Goal: Navigation & Orientation: Find specific page/section

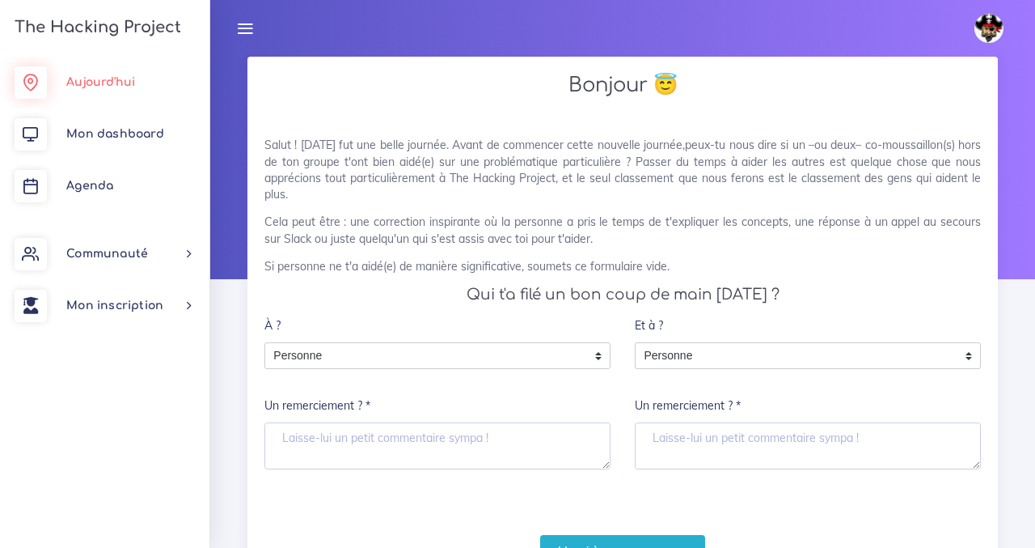
click at [117, 82] on span "Aujourd'hui" at bounding box center [100, 82] width 69 height 12
click at [92, 78] on span "Aujourd'hui" at bounding box center [100, 82] width 69 height 12
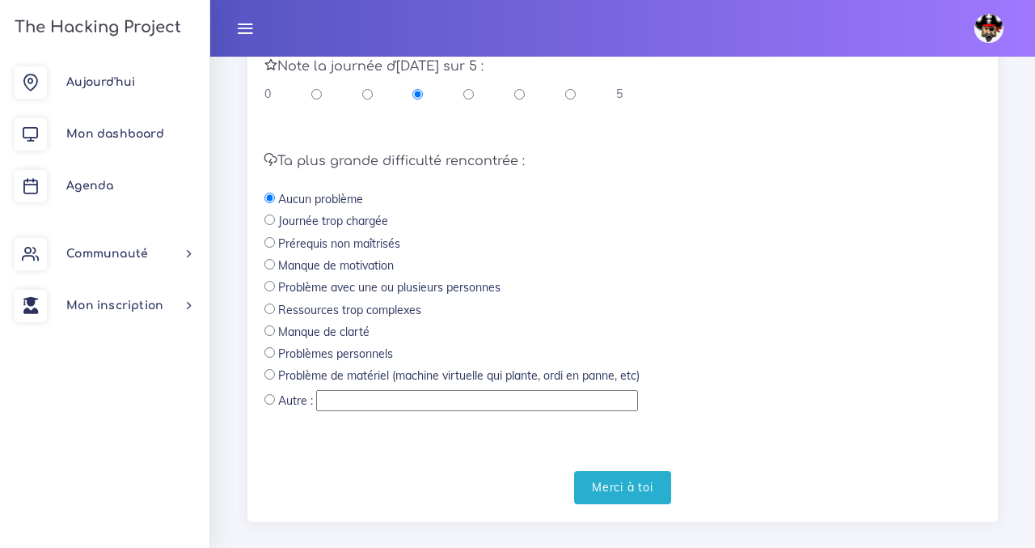
scroll to position [706, 0]
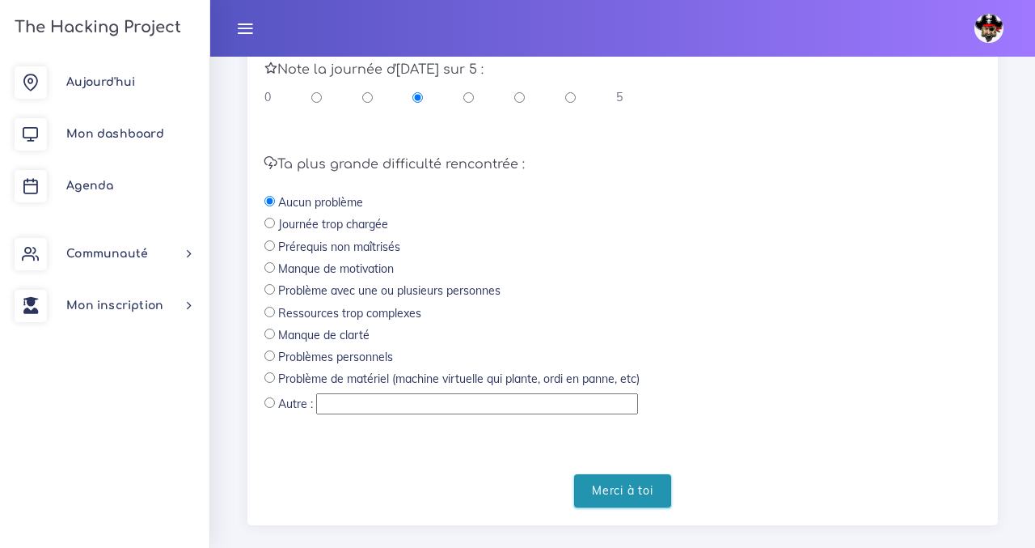
click at [629, 496] on input "Merci à toi" at bounding box center [622, 490] width 97 height 33
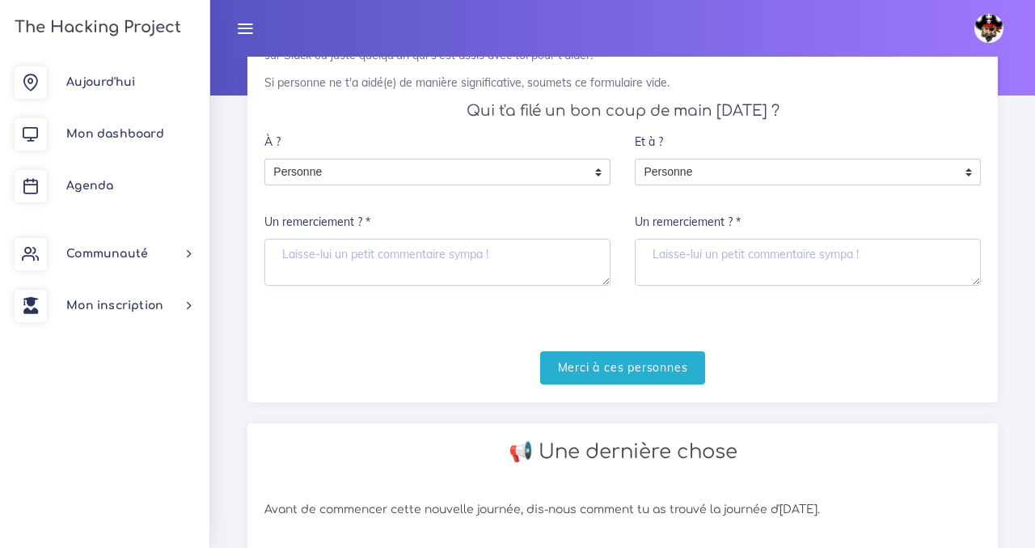
scroll to position [0, 0]
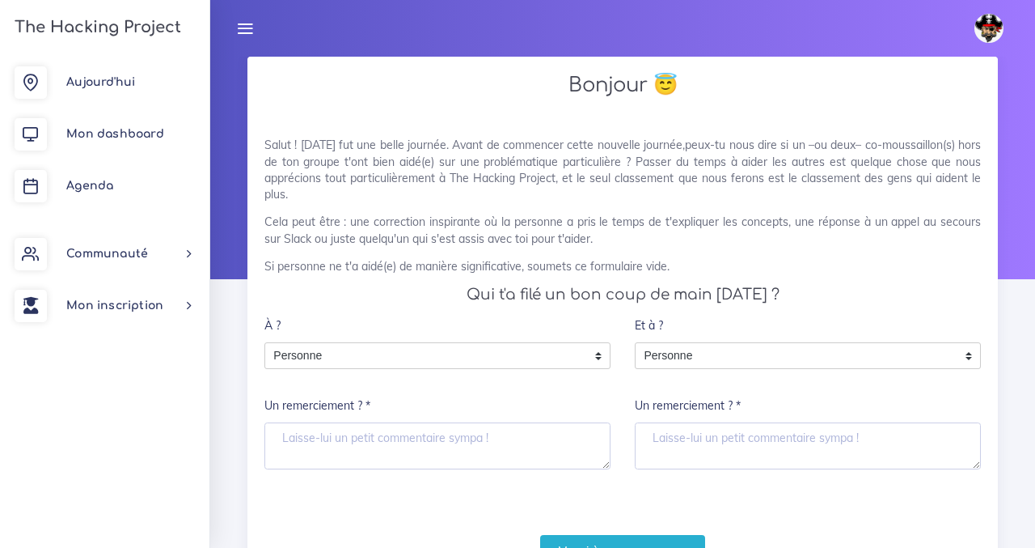
click at [247, 27] on icon at bounding box center [245, 28] width 18 height 18
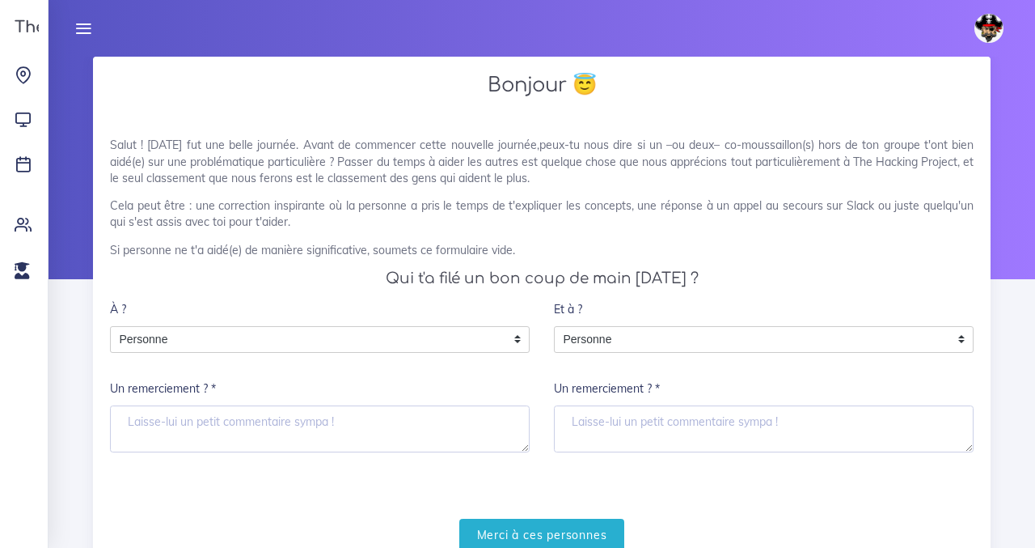
click at [80, 23] on icon at bounding box center [83, 28] width 18 height 18
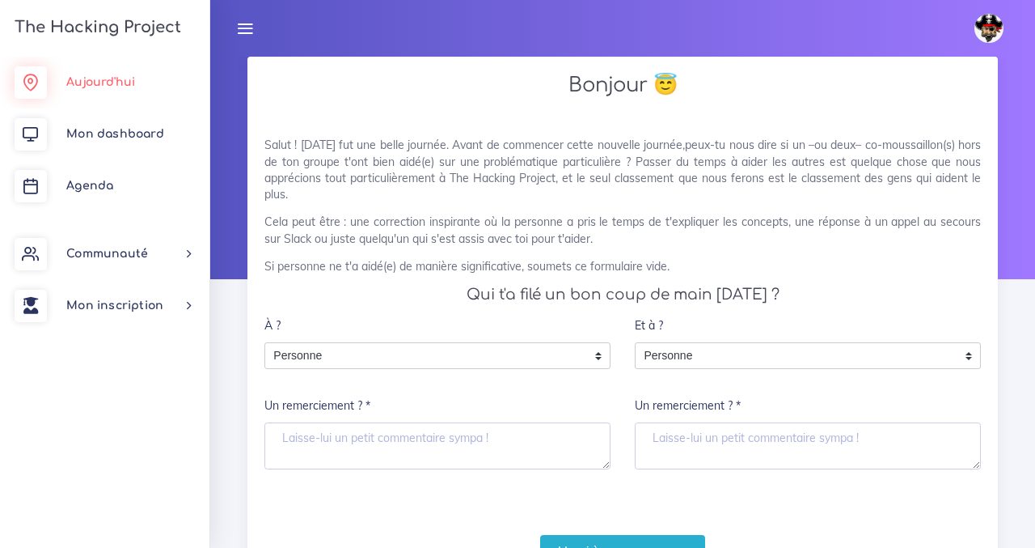
click at [61, 83] on link "Aujourd'hui" at bounding box center [104, 83] width 209 height 52
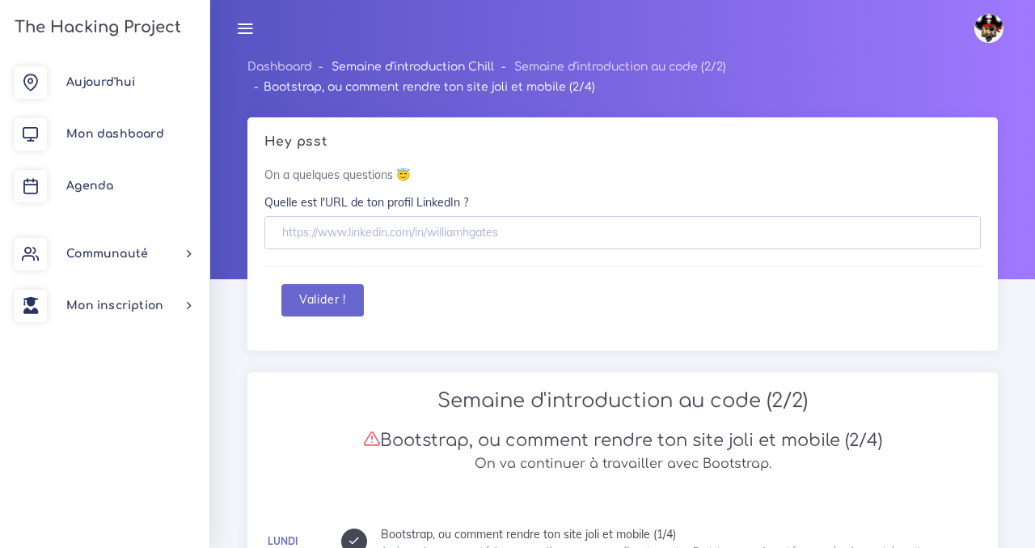
click at [433, 70] on link "Semaine d'introduction Chill" at bounding box center [413, 67] width 163 height 12
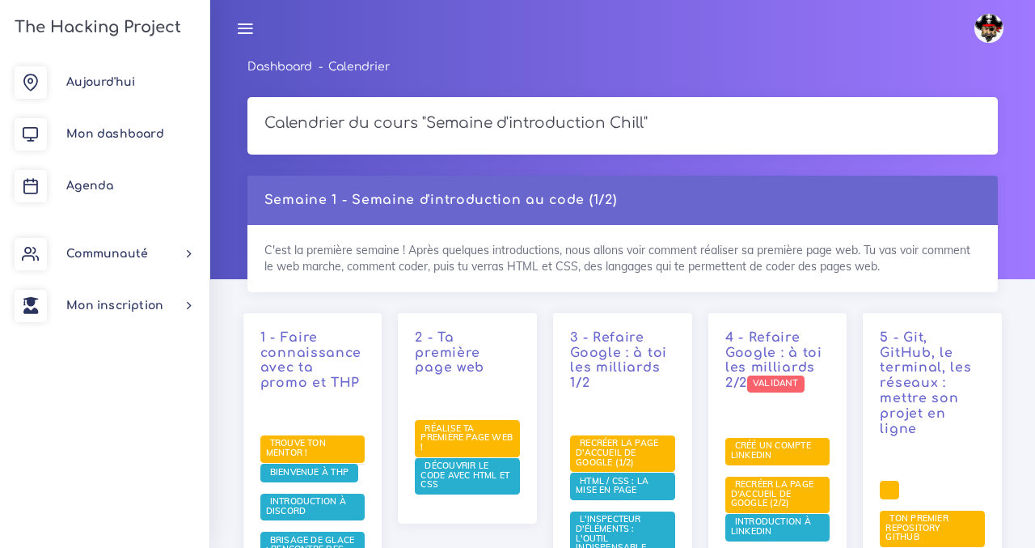
click at [276, 69] on link "Dashboard" at bounding box center [279, 67] width 65 height 12
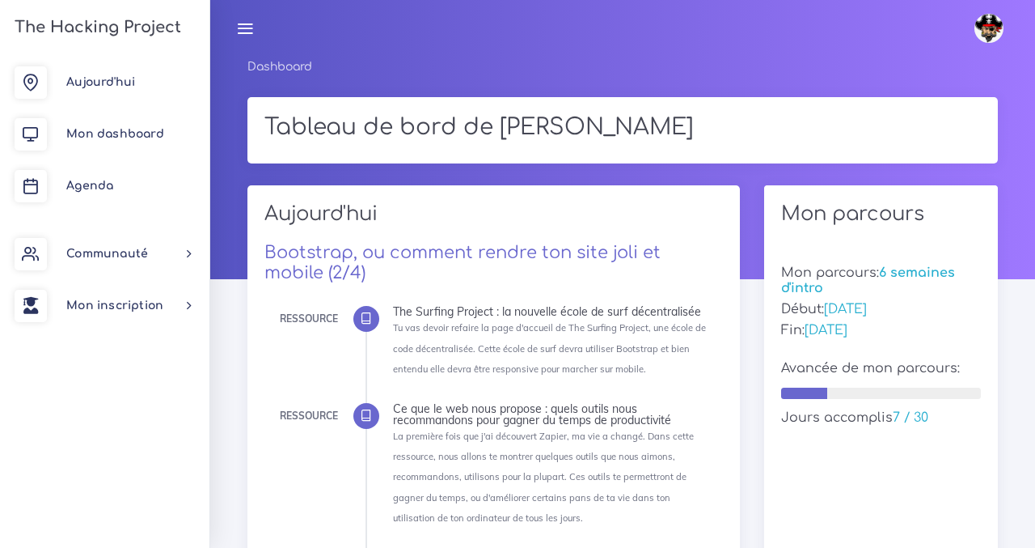
click at [244, 26] on icon at bounding box center [245, 28] width 18 height 18
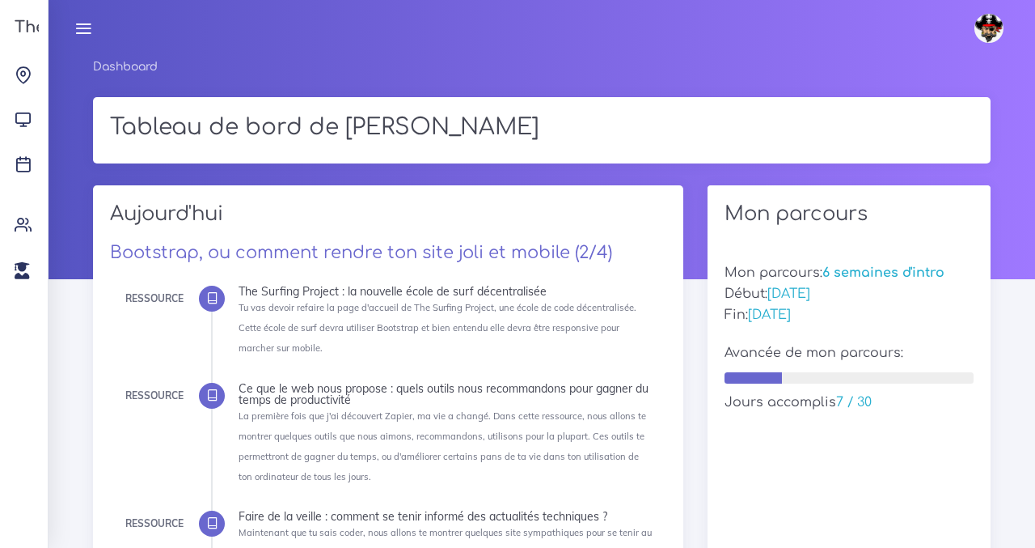
click at [78, 34] on icon at bounding box center [83, 28] width 18 height 18
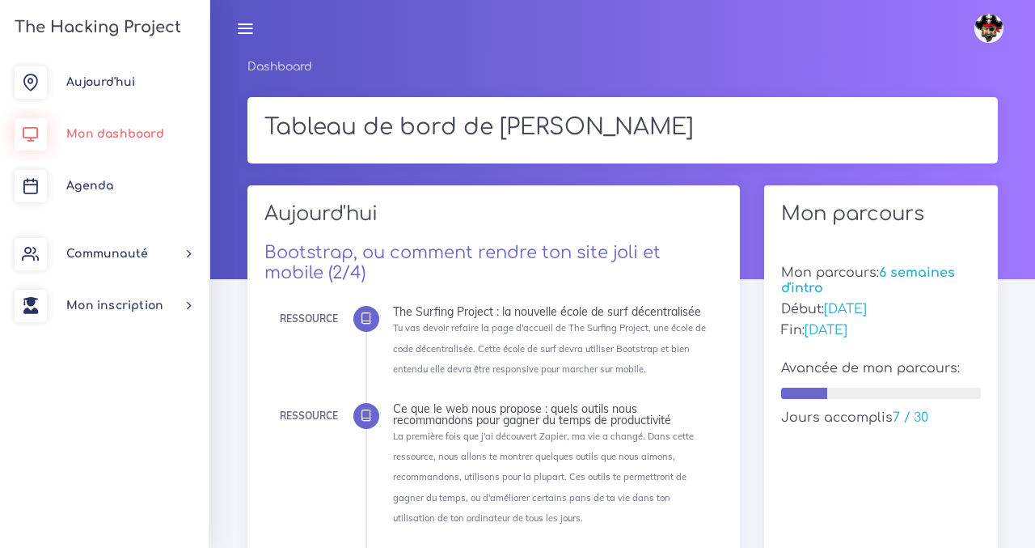
click at [74, 138] on span "Mon dashboard" at bounding box center [115, 134] width 98 height 12
click at [250, 26] on icon at bounding box center [245, 28] width 18 height 18
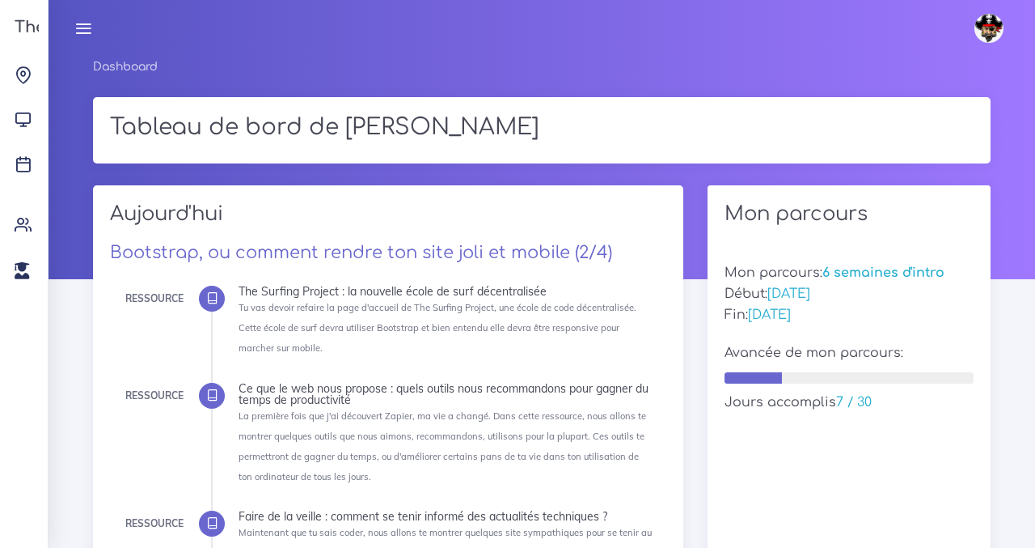
click at [83, 27] on icon at bounding box center [83, 28] width 18 height 18
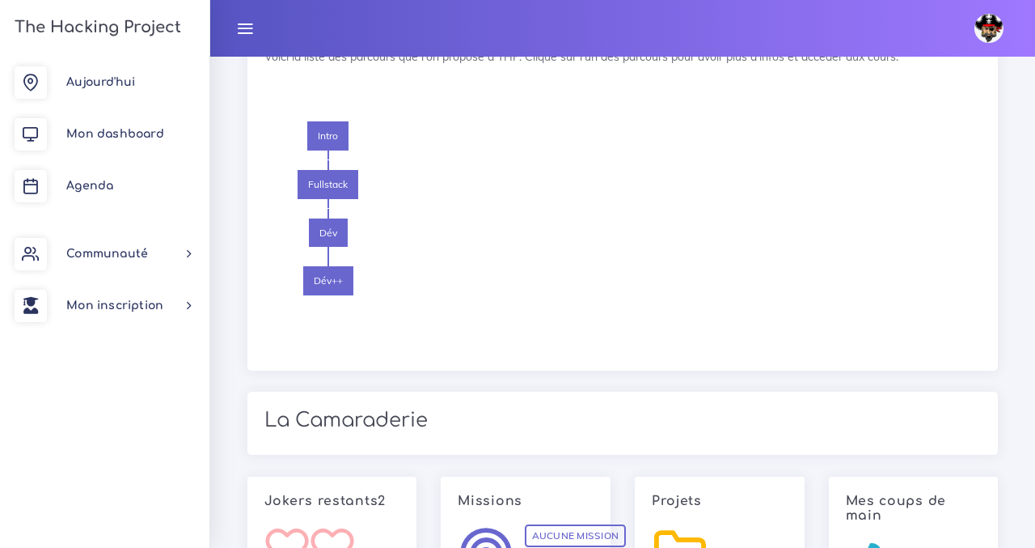
scroll to position [1908, 0]
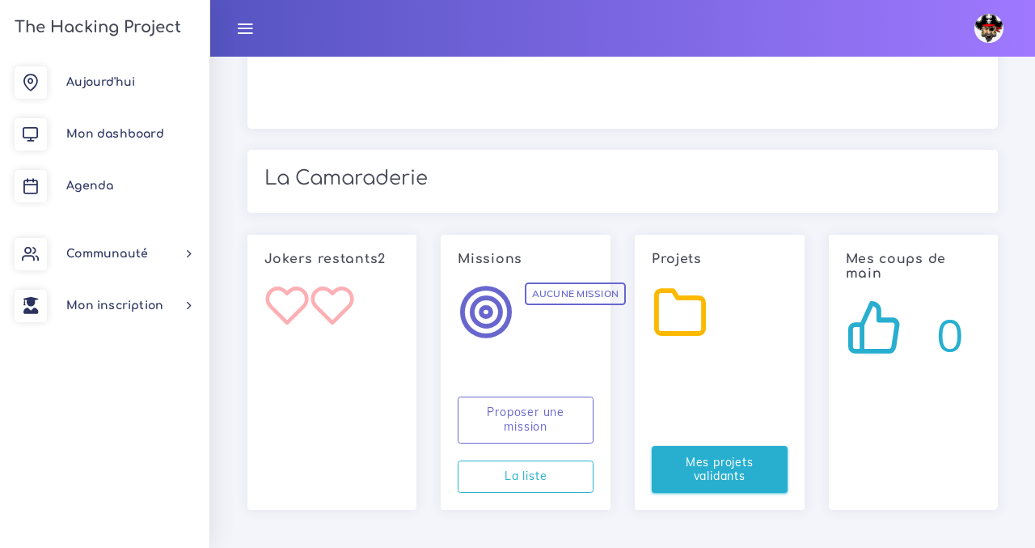
click at [718, 465] on link "Mes projets validants" at bounding box center [720, 469] width 136 height 47
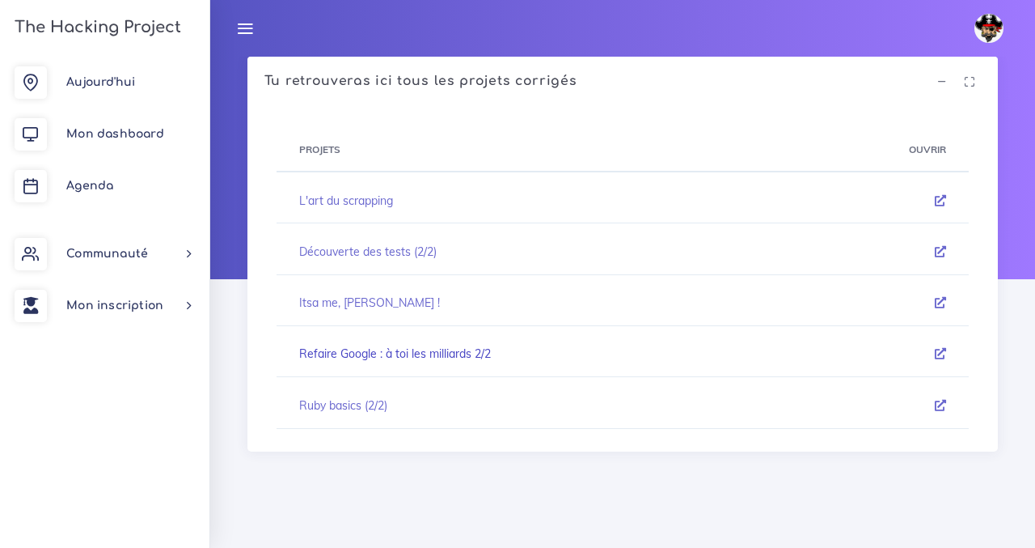
click at [365, 358] on link "Refaire Google : à toi les milliards 2/2" at bounding box center [395, 353] width 192 height 15
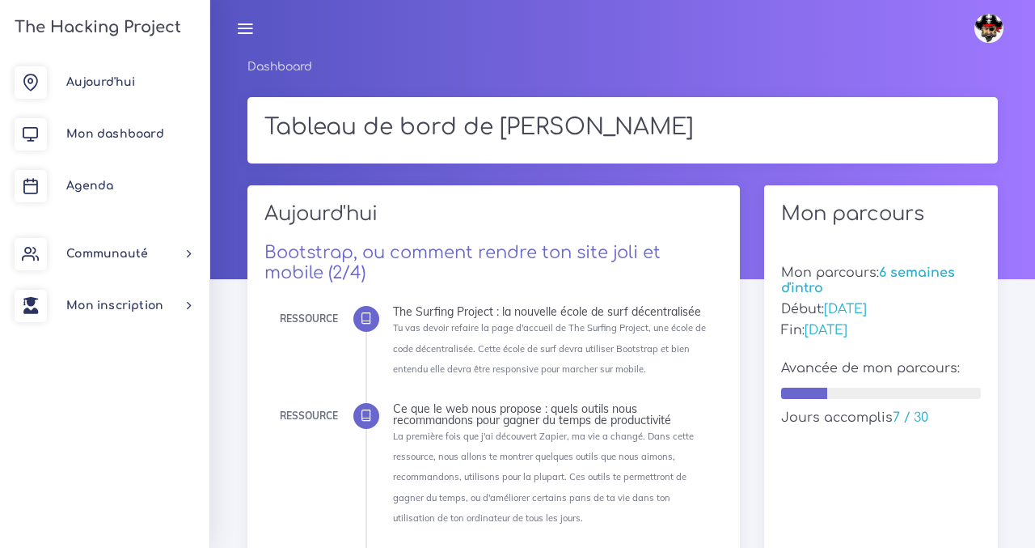
click at [801, 391] on div at bounding box center [804, 392] width 46 height 11
click at [104, 195] on link "Agenda" at bounding box center [104, 186] width 209 height 52
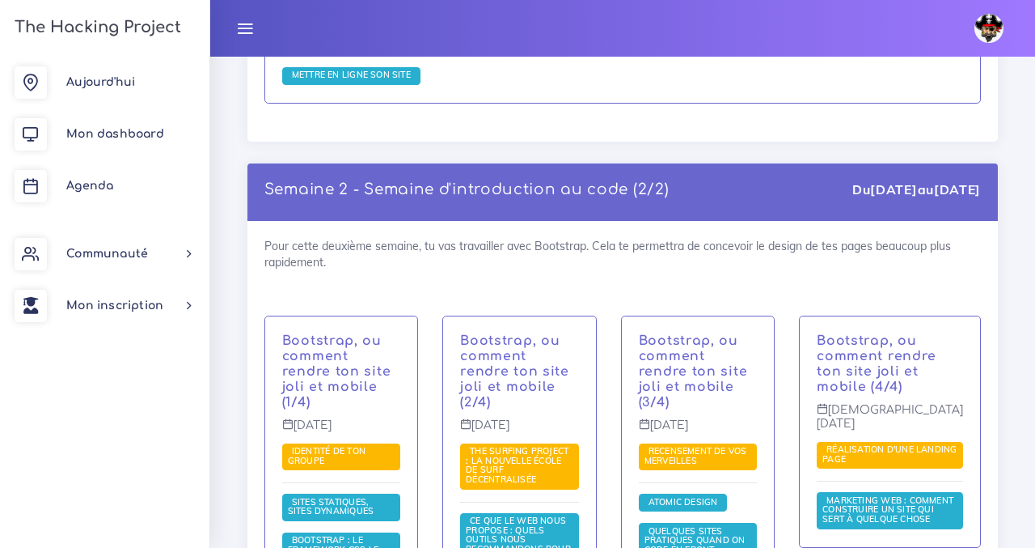
scroll to position [1031, 0]
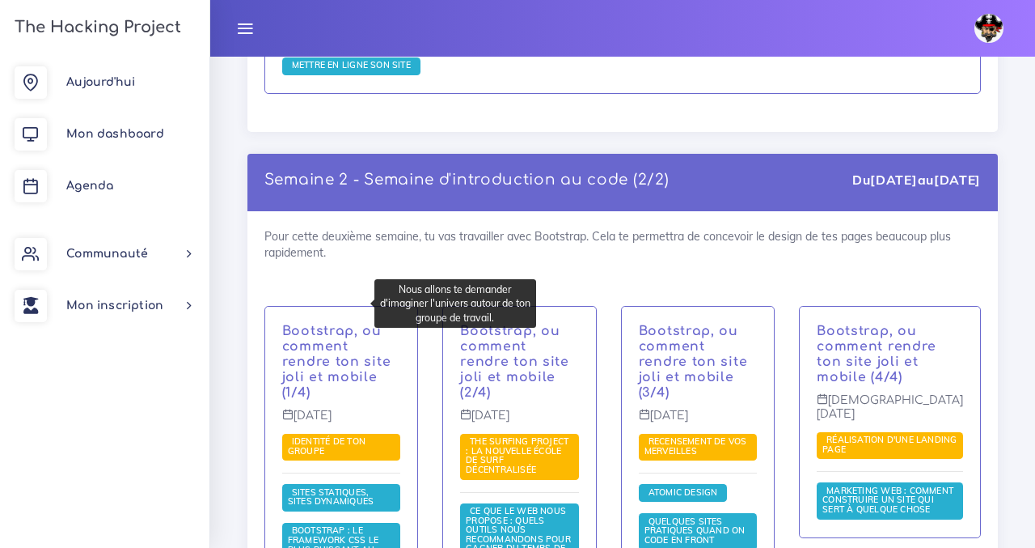
click at [310, 435] on span "Identité de ton groupe" at bounding box center [327, 445] width 78 height 21
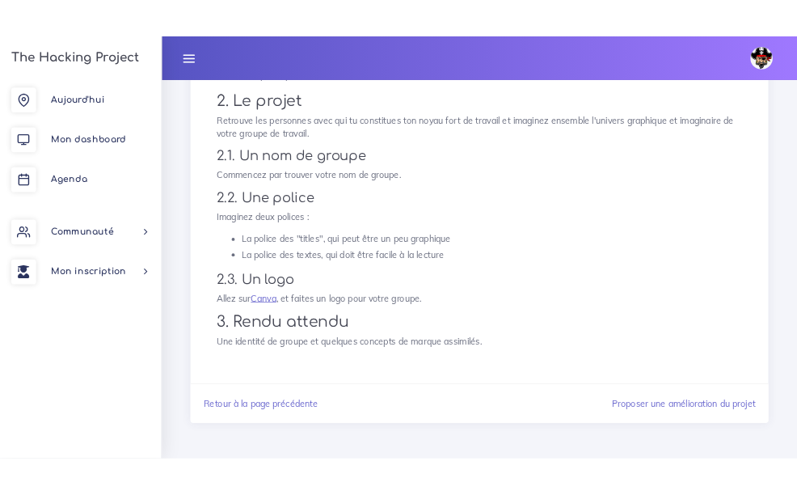
scroll to position [365, 0]
